Goal: Task Accomplishment & Management: Use online tool/utility

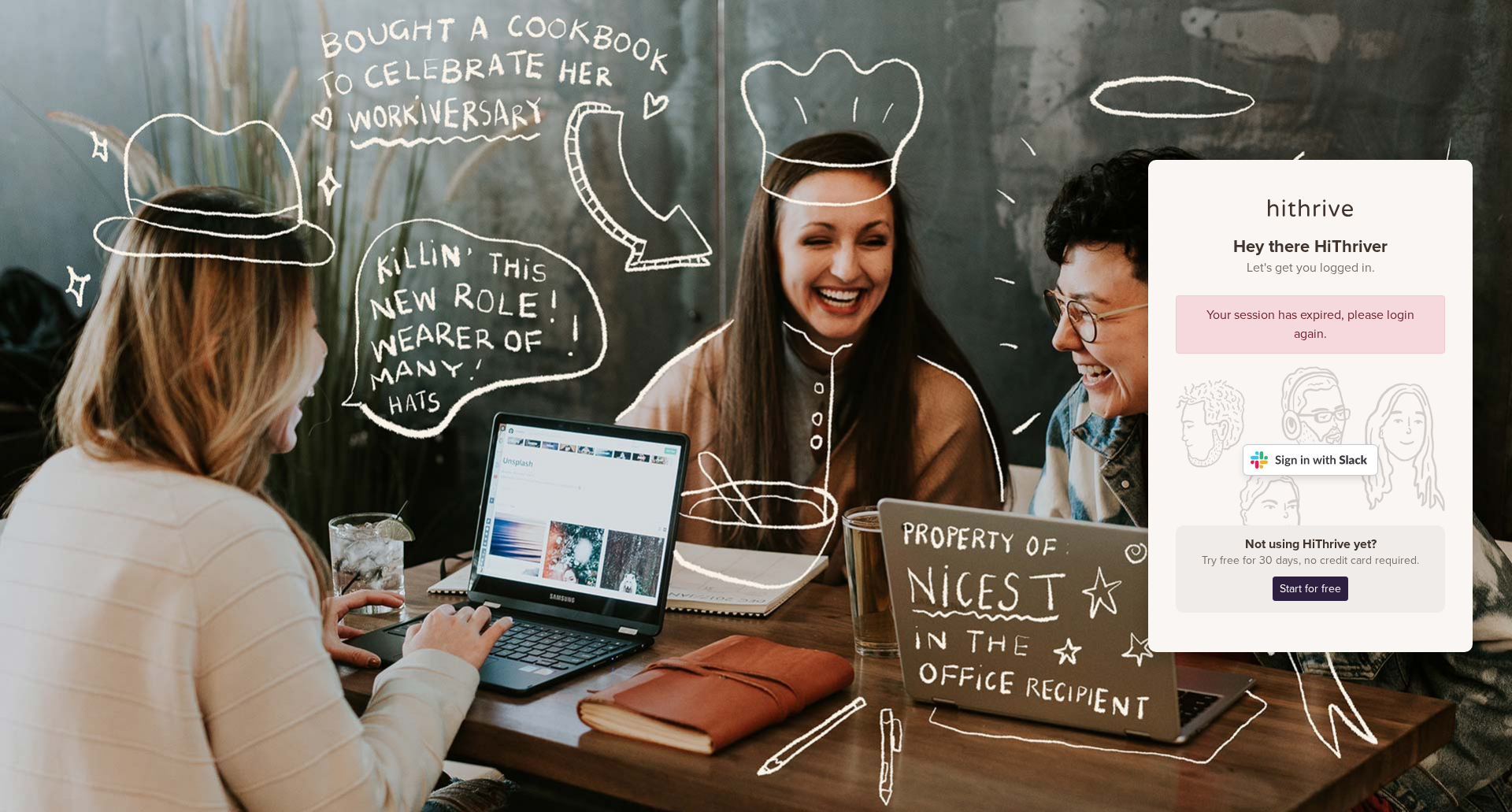
click at [1347, 459] on img at bounding box center [1310, 460] width 136 height 31
